Goal: Task Accomplishment & Management: Manage account settings

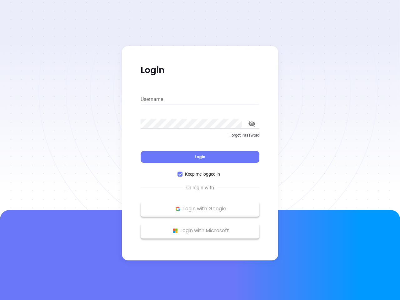
click at [200, 150] on div "Login" at bounding box center [200, 152] width 119 height 19
click at [200, 99] on input "Username" at bounding box center [200, 99] width 119 height 10
click at [252, 124] on icon "toggle password visibility" at bounding box center [251, 124] width 7 height 6
click at [200, 157] on span "Login" at bounding box center [200, 156] width 11 height 5
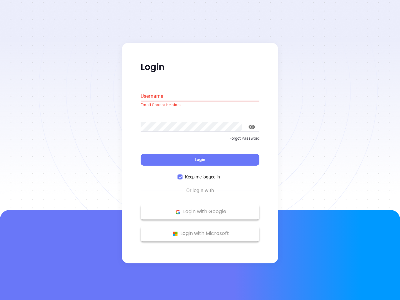
click at [200, 174] on span "Keep me logged in" at bounding box center [202, 177] width 40 height 7
click at [182, 175] on input "Keep me logged in" at bounding box center [179, 177] width 5 height 5
checkbox input "false"
click at [200, 209] on p "Login with Google" at bounding box center [200, 211] width 112 height 9
click at [200, 231] on p "Login with Microsoft" at bounding box center [200, 233] width 112 height 9
